Goal: Information Seeking & Learning: Learn about a topic

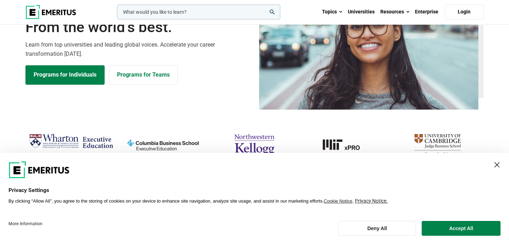
scroll to position [40, 0]
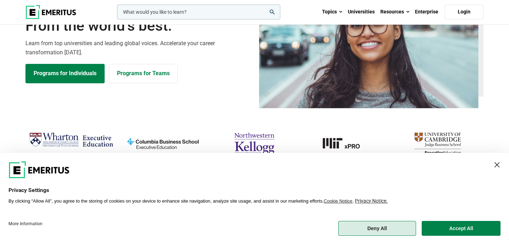
click at [380, 224] on button "Deny All" at bounding box center [377, 228] width 78 height 15
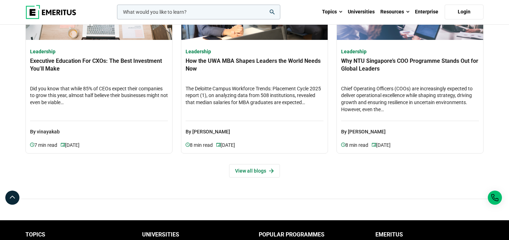
scroll to position [2154, 0]
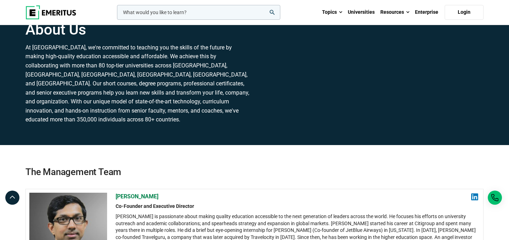
click at [143, 80] on p "At Emeritus, we're committed to teaching you the skills of the future by making…" at bounding box center [137, 83] width 225 height 81
click at [145, 16] on input "woocommerce-product-search-field-0" at bounding box center [198, 12] width 163 height 15
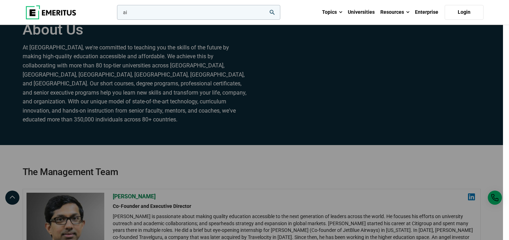
type input "ai"
click at [116, 14] on button "search" at bounding box center [116, 14] width 0 height 0
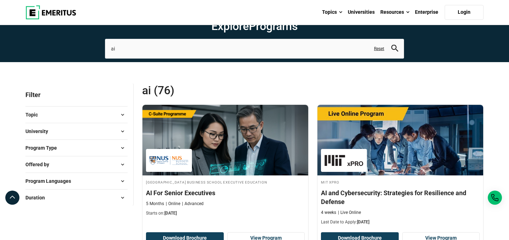
click at [32, 12] on img at bounding box center [50, 12] width 51 height 14
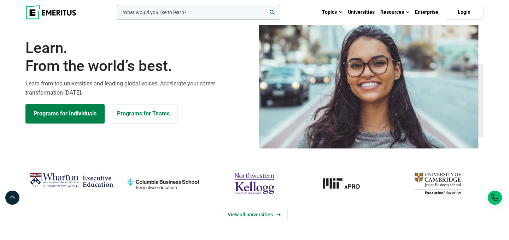
click at [153, 8] on input "woocommerce-product-search-field-0" at bounding box center [198, 12] width 163 height 15
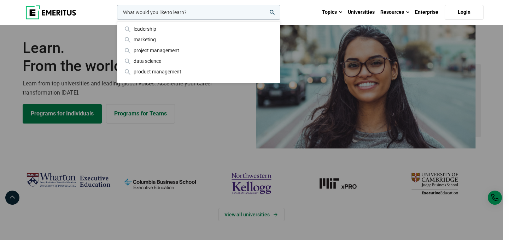
click at [201, 20] on div "leadership marketing project management data science product management" at bounding box center [198, 12] width 165 height 15
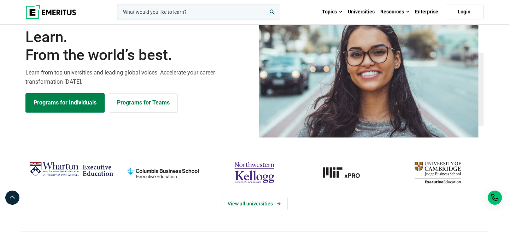
scroll to position [12, 0]
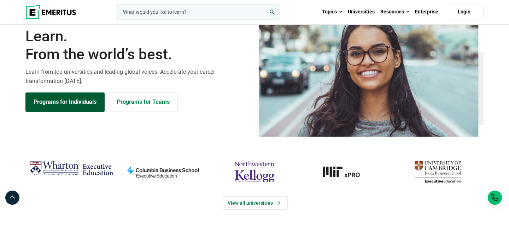
click at [72, 112] on link "Programs for Individuals" at bounding box center [64, 102] width 79 height 19
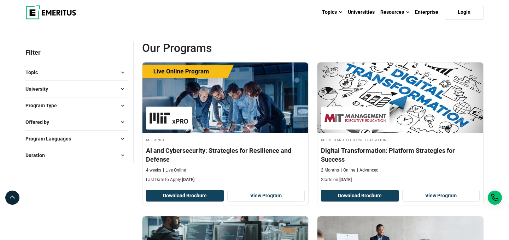
scroll to position [53, 0]
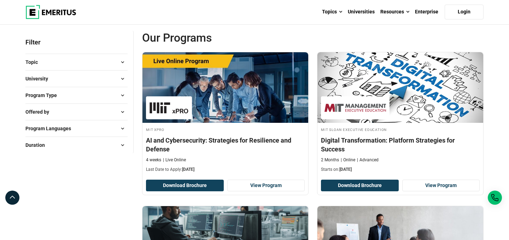
click at [121, 68] on span at bounding box center [122, 62] width 11 height 11
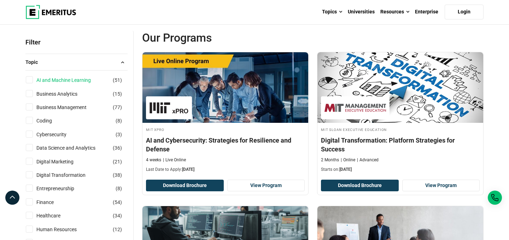
click at [88, 84] on link "AI and Machine Learning" at bounding box center [70, 80] width 69 height 8
checkbox input "true"
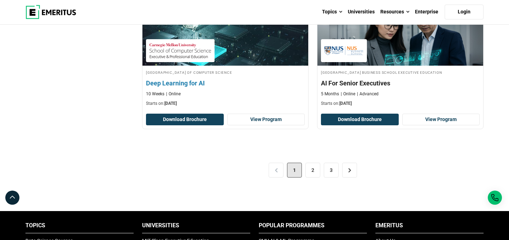
scroll to position [1485, 0]
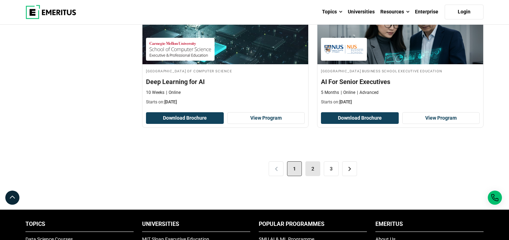
click at [309, 176] on link "2" at bounding box center [312, 169] width 15 height 15
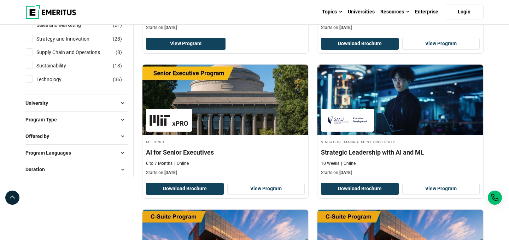
scroll to position [359, 0]
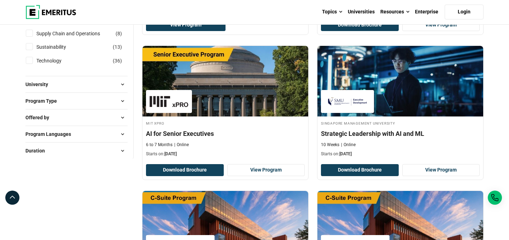
click at [117, 156] on button "Duration" at bounding box center [76, 151] width 102 height 11
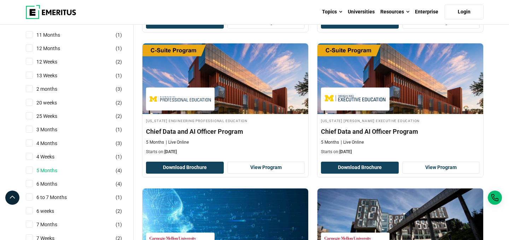
scroll to position [509, 0]
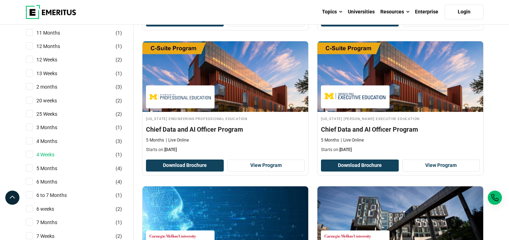
click at [49, 159] on link "4 Weeks" at bounding box center [52, 155] width 32 height 8
checkbox input "true"
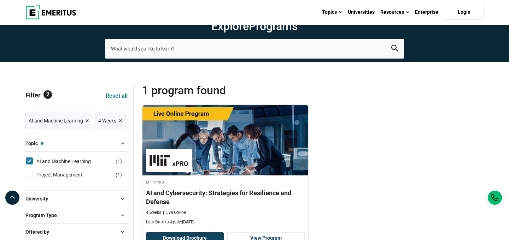
click at [119, 149] on span at bounding box center [122, 143] width 11 height 11
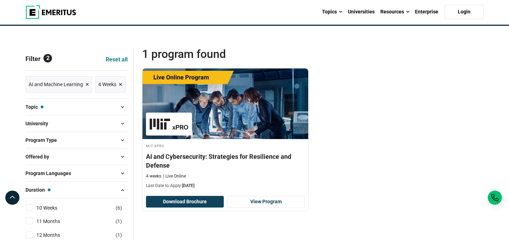
scroll to position [83, 0]
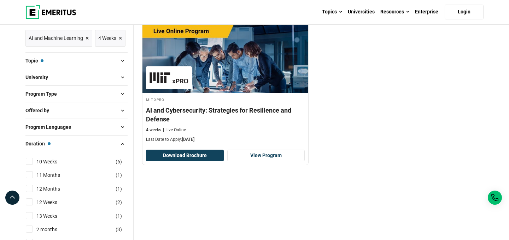
click at [119, 102] on div "Program Type Live Online Programs ( 1 )" at bounding box center [76, 94] width 102 height 17
click at [123, 99] on span at bounding box center [122, 94] width 11 height 11
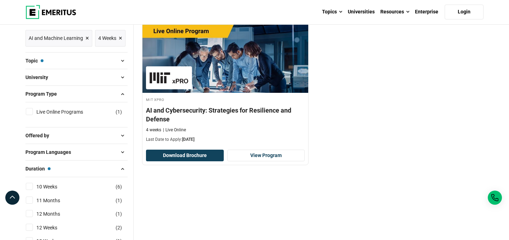
click at [407, 171] on div "MIT xPRO AI and Cybersecurity: Strategies for Resilience and Defense 4 weeks Li…" at bounding box center [313, 99] width 350 height 154
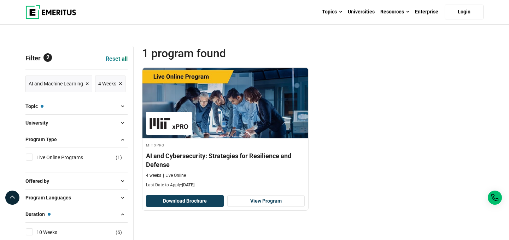
scroll to position [95, 0]
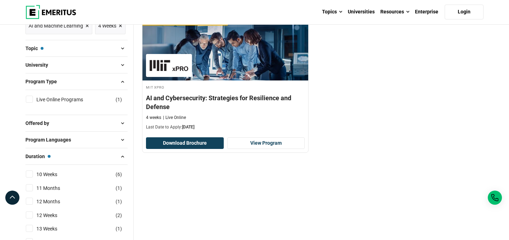
click at [101, 54] on button "Topic — AI and Machine Learning" at bounding box center [76, 48] width 102 height 11
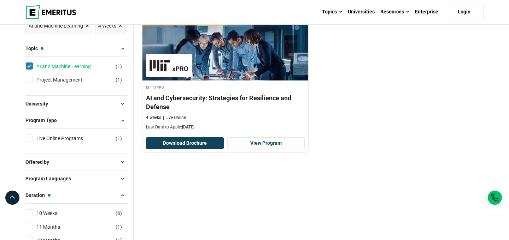
click at [78, 70] on link "AI and Machine Learning" at bounding box center [70, 67] width 69 height 8
checkbox input "false"
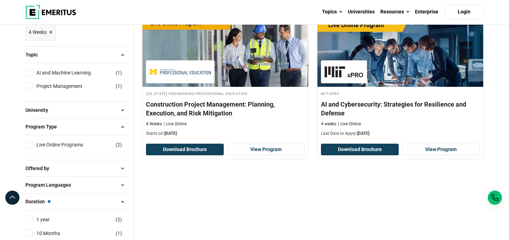
scroll to position [90, 0]
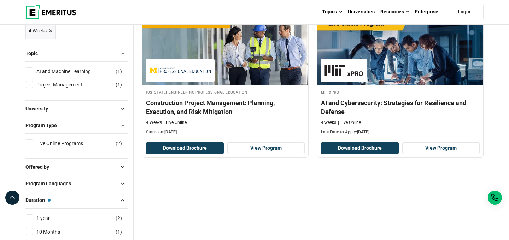
click at [122, 59] on span at bounding box center [122, 53] width 11 height 11
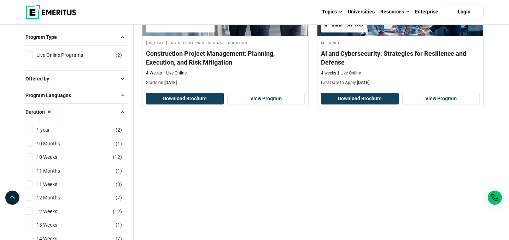
scroll to position [140, 0]
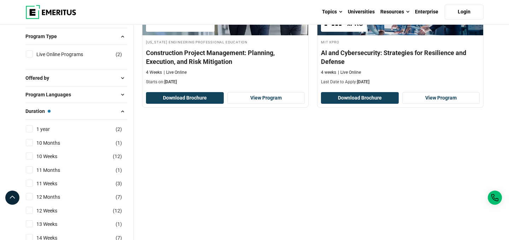
click at [121, 117] on span at bounding box center [122, 111] width 11 height 11
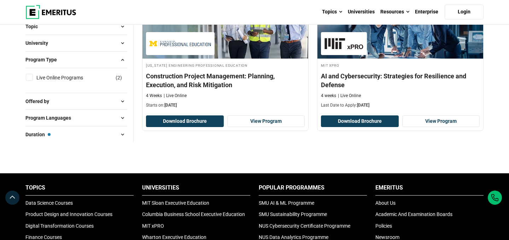
scroll to position [118, 0]
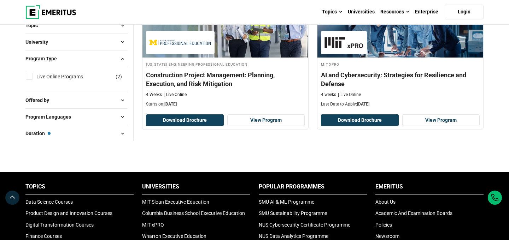
click at [123, 122] on span at bounding box center [122, 117] width 11 height 11
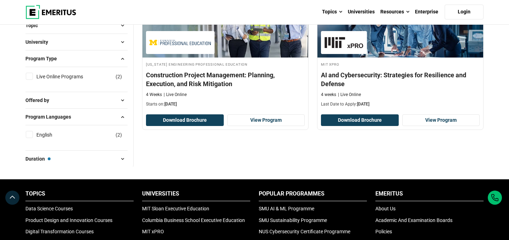
scroll to position [115, 0]
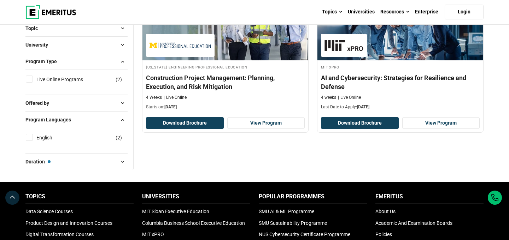
click at [123, 125] on span at bounding box center [122, 120] width 11 height 11
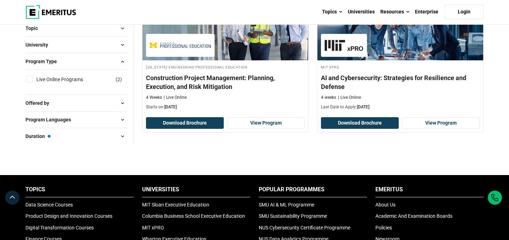
click at [121, 109] on span at bounding box center [122, 103] width 11 height 11
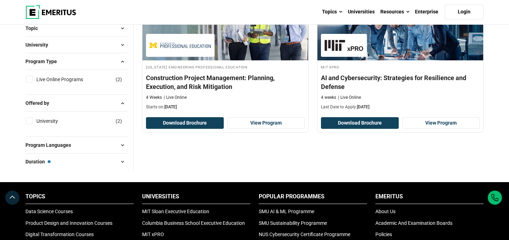
click at [121, 109] on span at bounding box center [122, 103] width 11 height 11
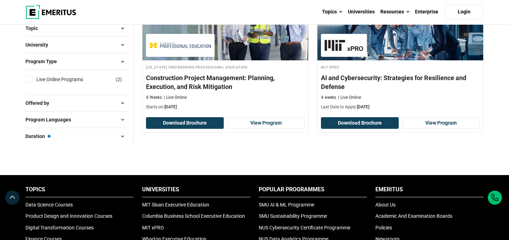
click at [121, 109] on span at bounding box center [122, 103] width 11 height 11
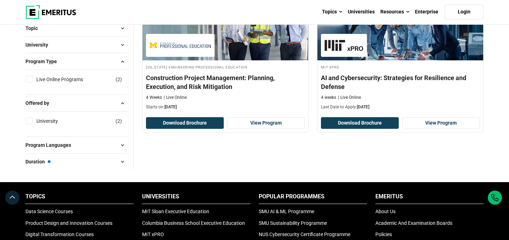
click at [121, 109] on span at bounding box center [122, 103] width 11 height 11
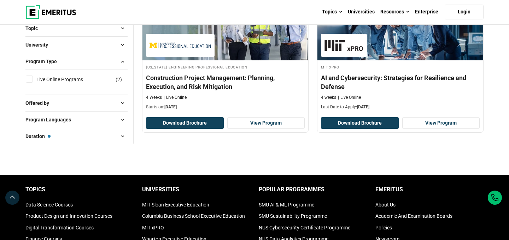
click at [121, 142] on span at bounding box center [122, 136] width 11 height 11
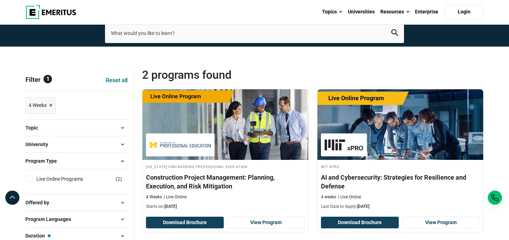
scroll to position [71, 0]
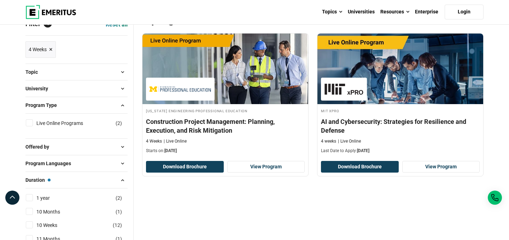
click at [122, 77] on span at bounding box center [122, 72] width 11 height 11
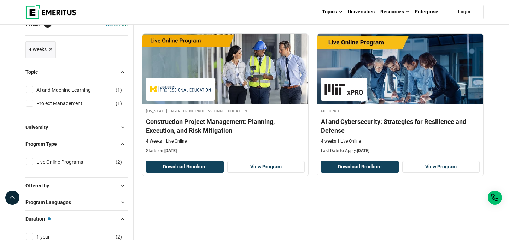
click at [122, 77] on span at bounding box center [122, 72] width 11 height 11
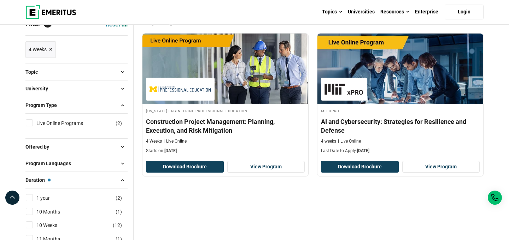
click at [122, 77] on span at bounding box center [122, 72] width 11 height 11
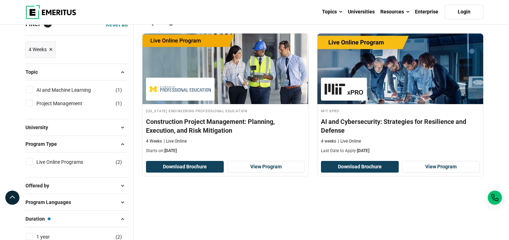
click at [36, 35] on p "Filter 1" at bounding box center [76, 23] width 102 height 23
click at [38, 35] on p "Filter 1" at bounding box center [76, 23] width 102 height 23
click at [110, 29] on span "Reset all" at bounding box center [117, 24] width 22 height 9
